Goal: Navigation & Orientation: Find specific page/section

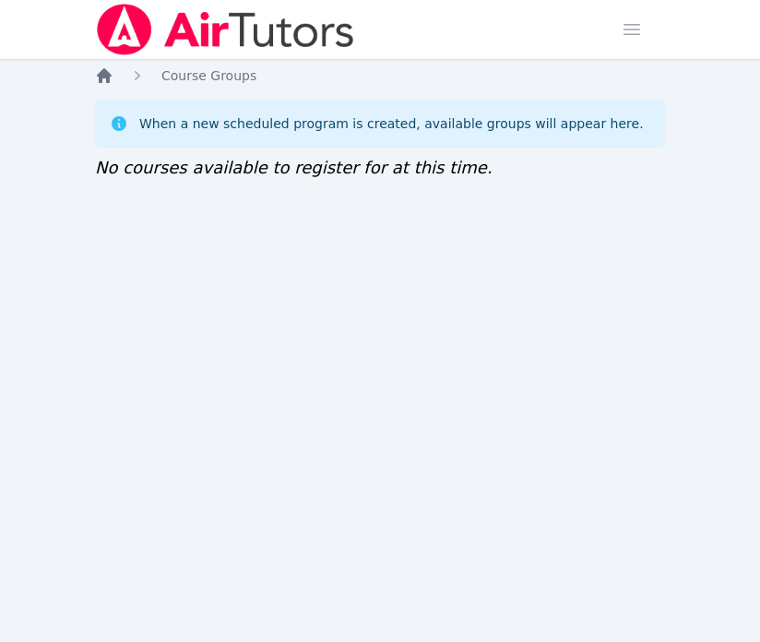
click at [112, 82] on icon "Breadcrumb" at bounding box center [104, 75] width 18 height 18
